Goal: Check status: Check status

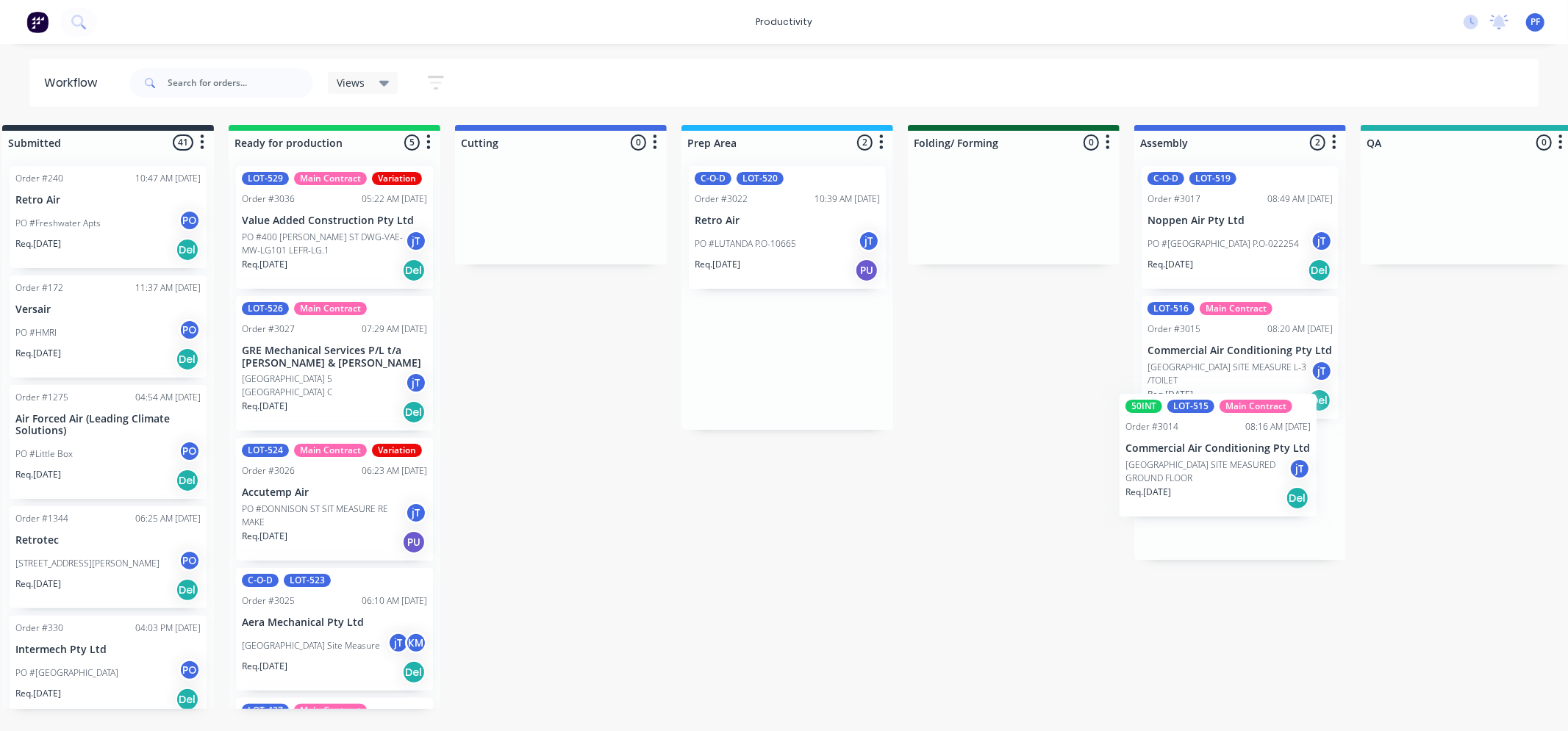
drag, startPoint x: 791, startPoint y: 341, endPoint x: 1214, endPoint y: 429, distance: 432.1
click at [1213, 432] on div "Submitted 41 Order #240 10:47 AM 24/09/24 Retro Air PO #Freshwater Apts PO Req.…" at bounding box center [1399, 417] width 2878 height 584
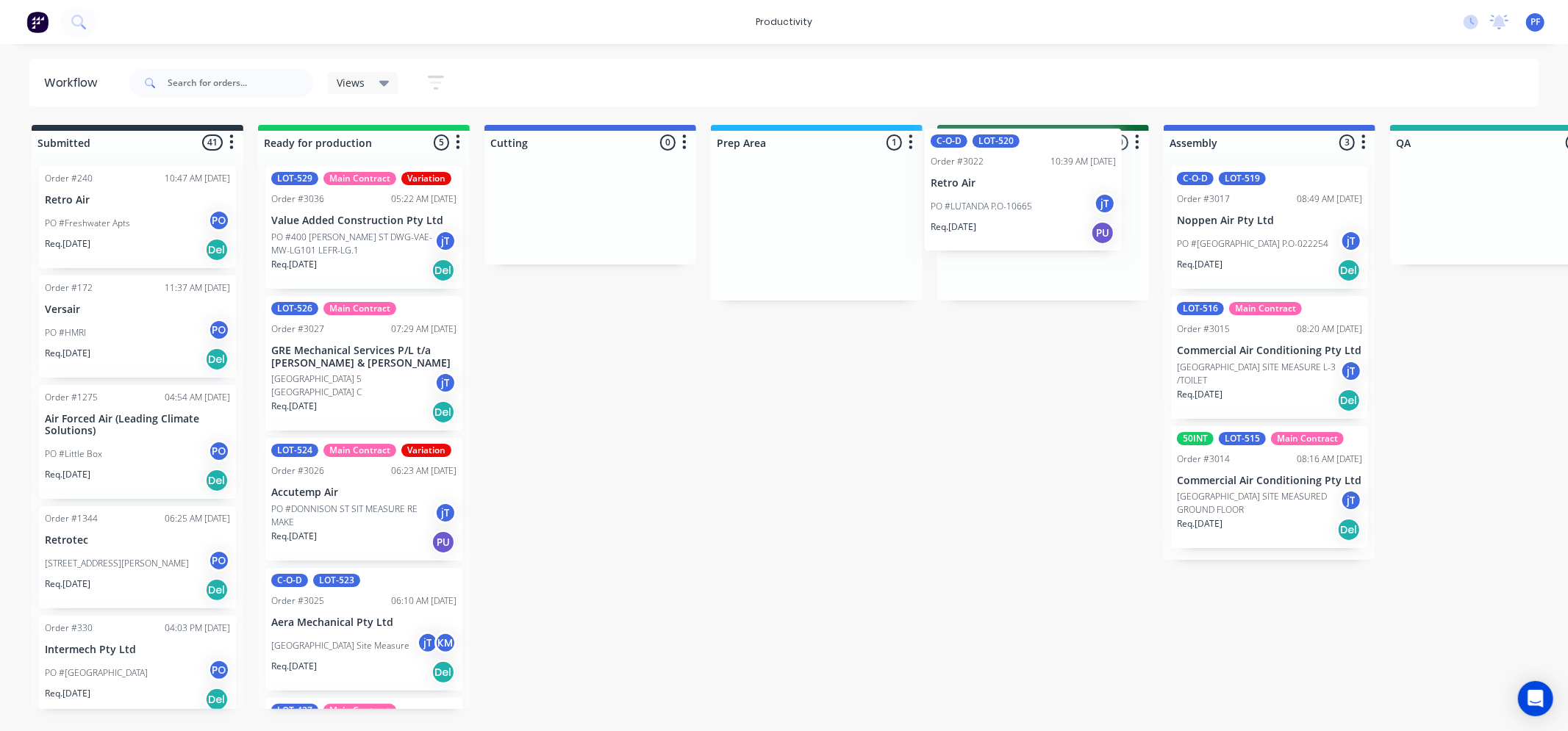
drag, startPoint x: 810, startPoint y: 215, endPoint x: 1026, endPoint y: 177, distance: 219.3
click at [1026, 177] on div "Submitted 41 Order #240 10:47 AM 24/09/24 Retro Air PO #Freshwater Apts PO Req.…" at bounding box center [1428, 417] width 2878 height 584
